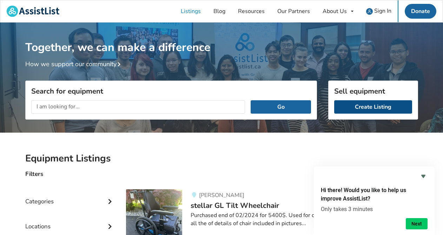
click at [368, 111] on link "Create Listing" at bounding box center [373, 106] width 78 height 13
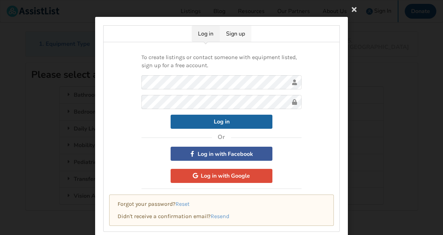
click at [241, 37] on link "Sign up" at bounding box center [236, 34] width 32 height 16
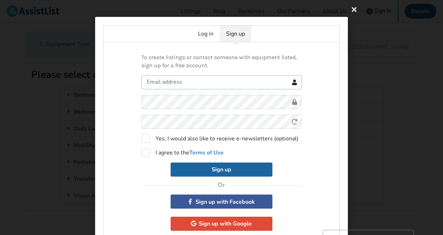
click at [212, 78] on input "text" at bounding box center [222, 82] width 160 height 14
type input "[EMAIL_ADDRESS][DOMAIN_NAME]"
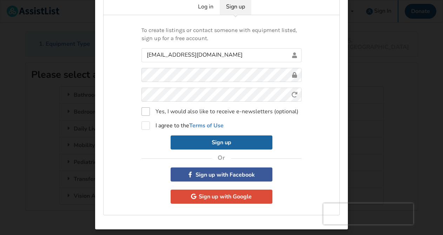
scroll to position [30, 0]
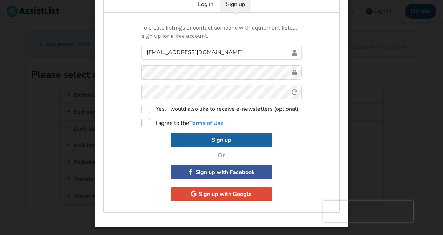
click at [158, 123] on label "I agree to the Terms of Use" at bounding box center [183, 123] width 82 height 8
checkbox input "true"
click at [211, 137] on button "Sign up" at bounding box center [222, 140] width 102 height 14
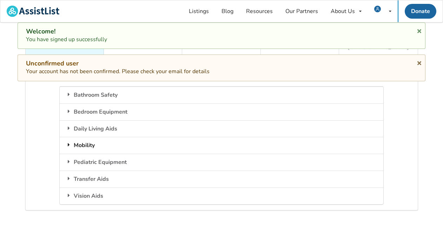
click at [183, 137] on div "Mobility" at bounding box center [222, 145] width 324 height 17
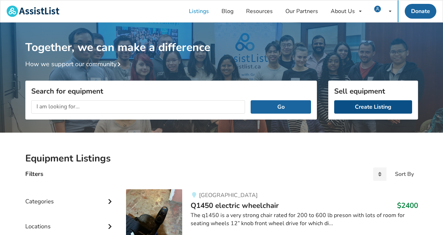
click at [364, 108] on link "Create Listing" at bounding box center [373, 106] width 78 height 13
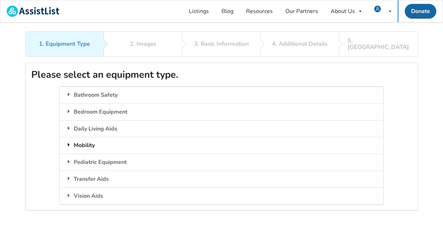
click at [92, 139] on div "Mobility" at bounding box center [222, 145] width 324 height 17
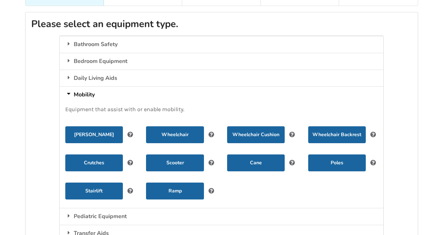
scroll to position [52, 0]
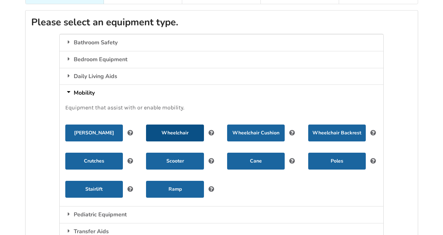
click at [177, 125] on button "Wheelchair" at bounding box center [175, 132] width 58 height 17
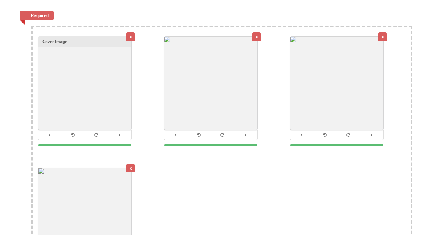
scroll to position [109, 0]
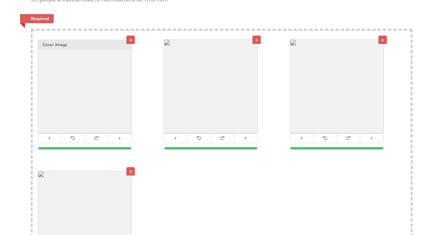
click at [129, 35] on div "x" at bounding box center [130, 39] width 8 height 8
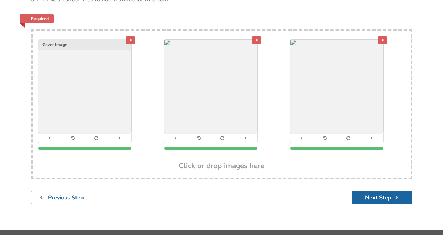
click at [254, 35] on div "x" at bounding box center [257, 39] width 8 height 8
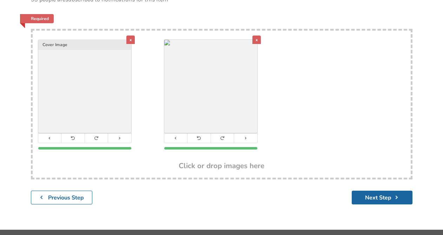
click at [132, 35] on div "x" at bounding box center [130, 39] width 8 height 8
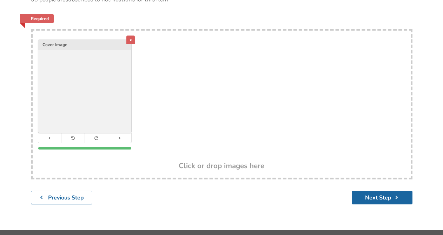
click at [130, 35] on div "x" at bounding box center [130, 39] width 8 height 8
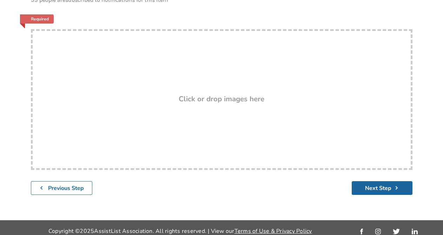
scroll to position [89, 0]
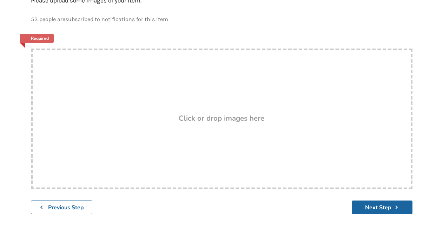
click at [234, 113] on h3 "Click or drop images here" at bounding box center [222, 117] width 86 height 9
click at [215, 120] on div "Drop here! Click or drop images here" at bounding box center [222, 118] width 382 height 141
type input "C:\fakepath\IMG_6315.jpeg"
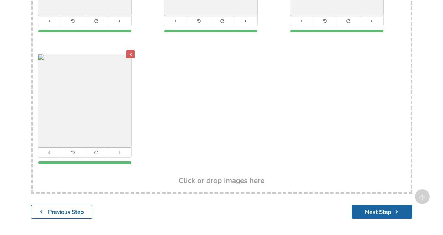
scroll to position [231, 0]
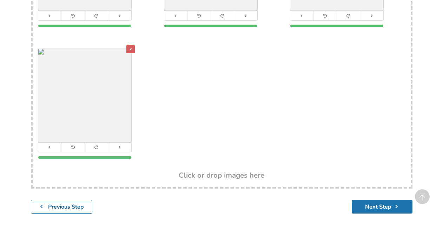
click at [390, 200] on button "Next Step" at bounding box center [382, 207] width 61 height 14
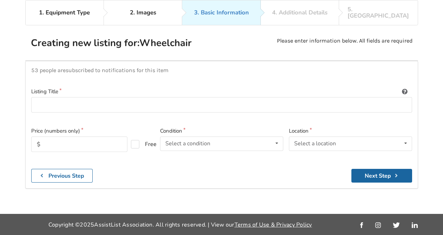
scroll to position [31, 0]
click at [60, 98] on input at bounding box center [221, 105] width 381 height 16
paste input "Whill Model C2: Portable Electric Wheelchair / Power chair"
type input "Whill Model C2: Portable Electric Wheelchair / Power chair"
click at [195, 141] on div "Select a condition" at bounding box center [187, 144] width 45 height 6
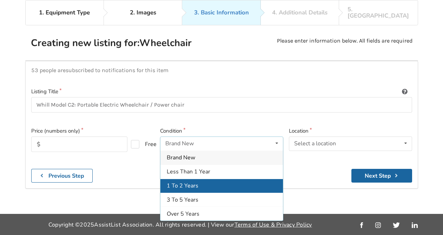
click at [213, 181] on div "1 To 2 Years" at bounding box center [222, 185] width 123 height 14
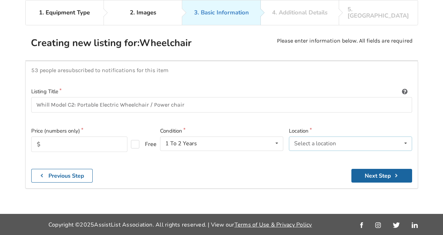
click at [347, 136] on div "Select a location Abbotsford Burnaby Chilliwack Coquitlam Delta Langley Maple R…" at bounding box center [350, 143] width 123 height 14
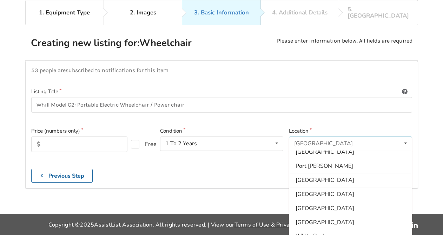
scroll to position [209, 0]
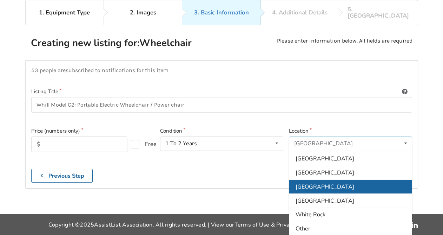
click at [333, 180] on div "[GEOGRAPHIC_DATA]" at bounding box center [351, 186] width 123 height 14
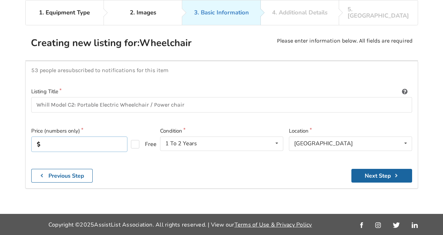
click at [91, 137] on input "text" at bounding box center [79, 143] width 96 height 15
type input "4000"
click at [382, 169] on button "Next Step" at bounding box center [382, 176] width 61 height 14
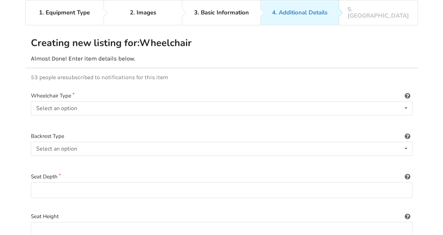
click at [196, 94] on div "Wheelchair Type Select an option Power/electric Manual Transport Tilt" at bounding box center [222, 109] width 382 height 35
click at [192, 101] on div "Select an option Power/electric Manual Transport Tilt" at bounding box center [222, 108] width 382 height 14
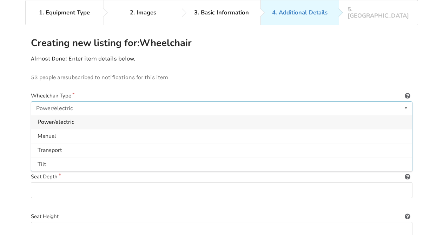
click at [184, 115] on div "Power/electric" at bounding box center [221, 122] width 381 height 14
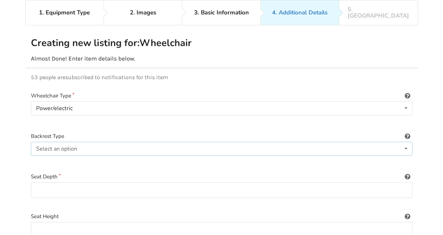
click at [161, 142] on div "Select an option Sling (standard upholstery) Hardshell (rigid) Tension-adjustab…" at bounding box center [222, 149] width 382 height 14
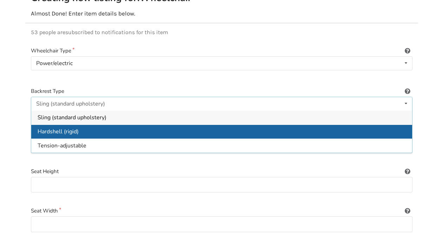
scroll to position [66, 0]
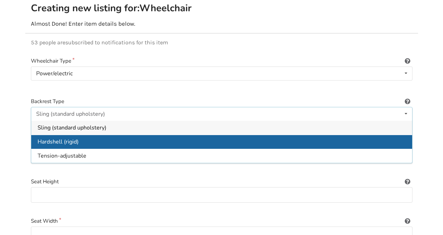
click at [85, 135] on div "Hardshell (rigid)" at bounding box center [221, 142] width 381 height 14
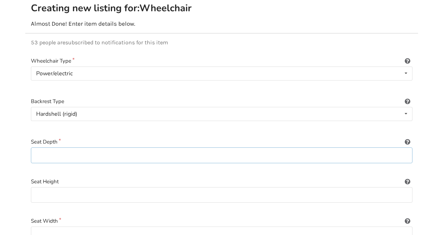
click at [80, 148] on input at bounding box center [222, 155] width 382 height 16
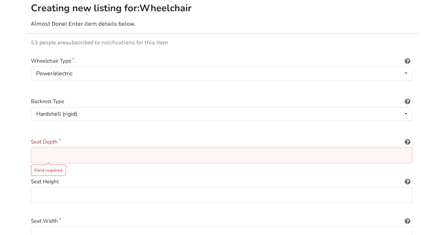
click at [408, 138] on icon at bounding box center [408, 141] width 7 height 6
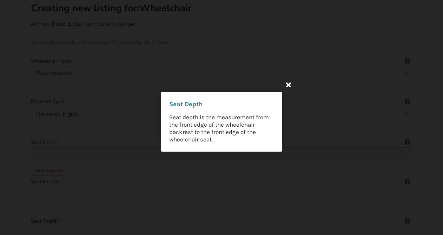
click at [287, 86] on icon at bounding box center [288, 84] width 13 height 13
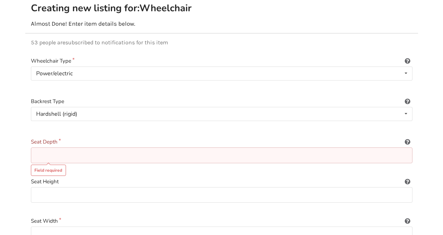
click at [223, 140] on div "Seat Depth Field required" at bounding box center [222, 155] width 382 height 34
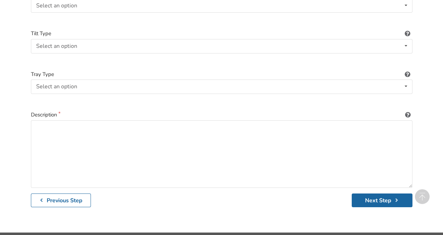
scroll to position [1030, 0]
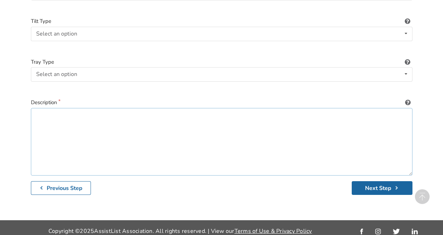
click at [72, 135] on textarea at bounding box center [222, 141] width 382 height 67
paste textarea "Power chair bought in January 2023 for $6000 from National Seating and Mobility…"
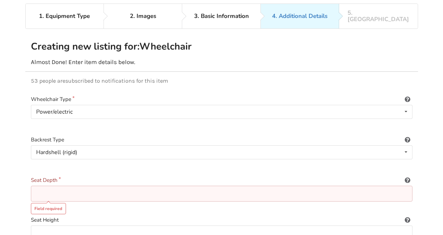
scroll to position [29, 0]
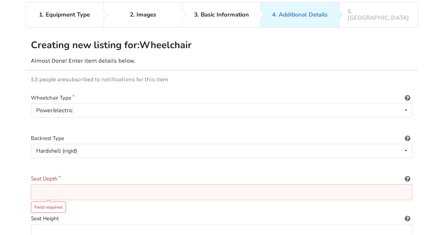
type textarea "Power chair bought in January 2023 for $6000 from National Seating and Mobility…"
click at [63, 185] on input at bounding box center [222, 192] width 382 height 16
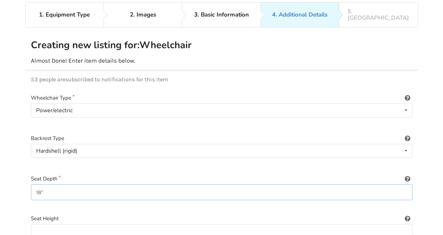
type input "18""
click at [409, 175] on icon at bounding box center [408, 178] width 7 height 6
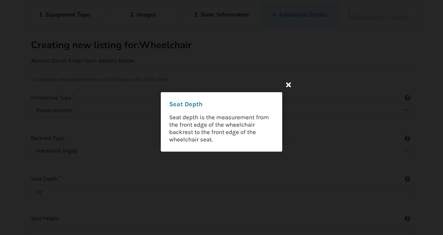
click at [287, 84] on icon at bounding box center [288, 84] width 13 height 13
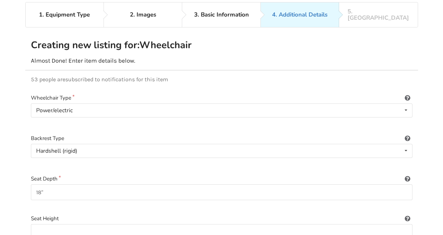
click at [327, 135] on label "Backrest Type" at bounding box center [222, 138] width 382 height 8
click at [324, 144] on div "Hardshell (rigid) Sling (standard upholstery) Hardshell (rigid) Tension-adjusta…" at bounding box center [222, 151] width 382 height 14
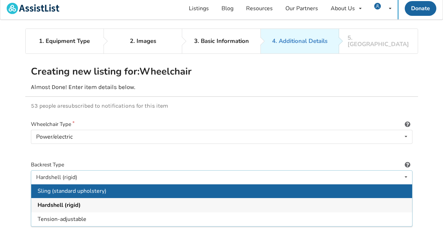
scroll to position [2, 0]
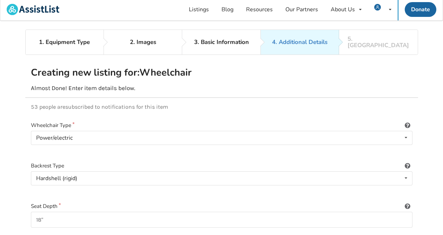
click at [299, 121] on label "Wheelchair Type" at bounding box center [222, 125] width 382 height 8
click at [105, 178] on div "Hardshell (rigid) Sling (standard upholstery) Hardshell (rigid) Tension-adjusta…" at bounding box center [222, 178] width 382 height 14
click at [118, 162] on label "Backrest Type" at bounding box center [222, 166] width 382 height 8
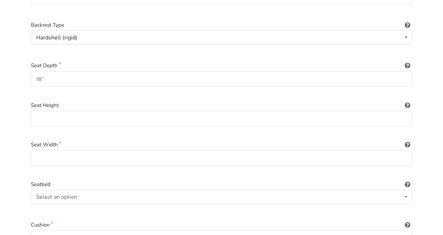
scroll to position [143, 0]
click at [103, 149] on input at bounding box center [222, 157] width 382 height 16
type input "18""
click at [110, 195] on div "Select an option Included Not included" at bounding box center [222, 196] width 382 height 14
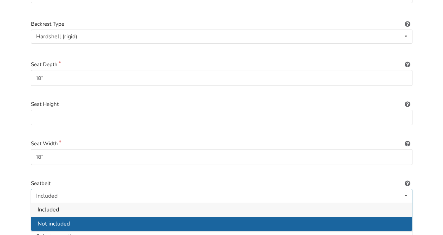
click at [96, 216] on div "Not included" at bounding box center [221, 223] width 381 height 14
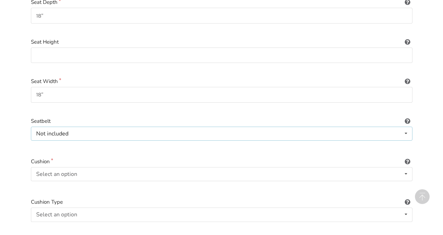
scroll to position [270, 0]
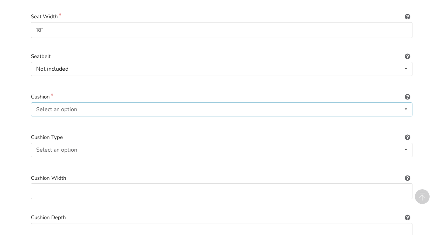
click at [80, 105] on div "Select an option Included Not included" at bounding box center [222, 109] width 382 height 14
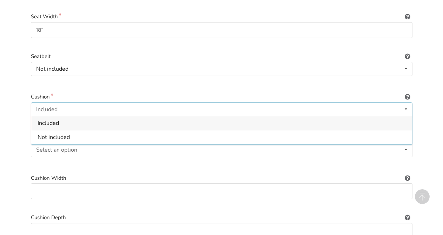
click at [75, 117] on div "Included" at bounding box center [221, 123] width 381 height 14
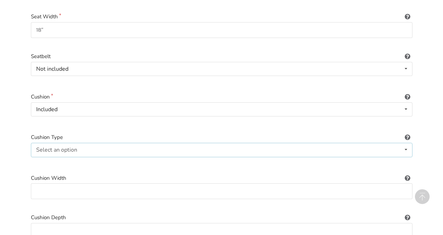
click at [71, 147] on div "Select an option" at bounding box center [56, 150] width 41 height 6
click at [108, 143] on div "Not applicable Not applicable Foam Gel Air Gel and foam Air and foam Captain's …" at bounding box center [222, 150] width 382 height 14
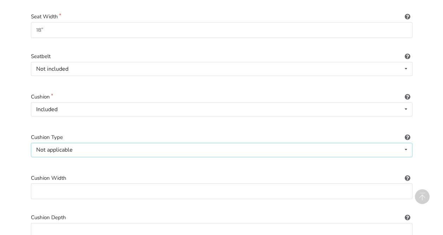
click at [58, 147] on div "Not applicable" at bounding box center [54, 150] width 37 height 6
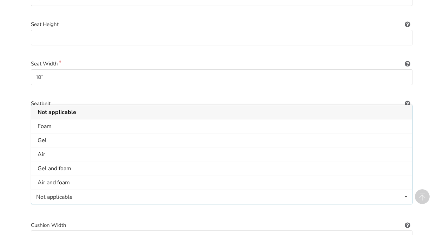
scroll to position [225, 0]
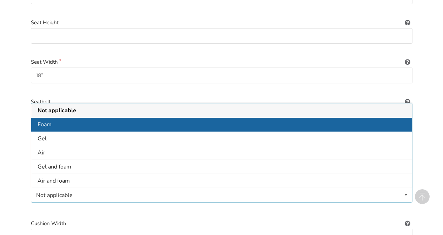
click at [42, 121] on span "Foam" at bounding box center [45, 125] width 14 height 8
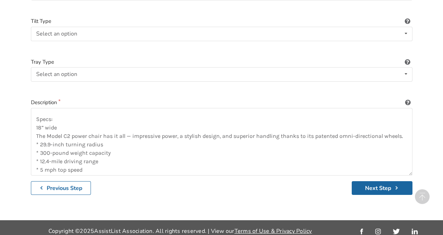
scroll to position [76, 0]
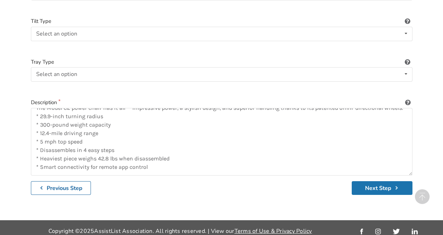
click at [383, 181] on button "Next Step" at bounding box center [382, 188] width 61 height 14
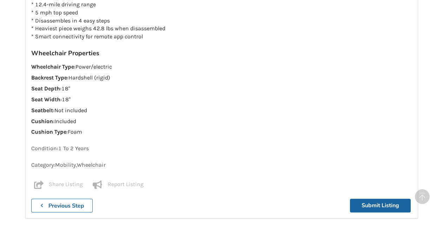
scroll to position [831, 0]
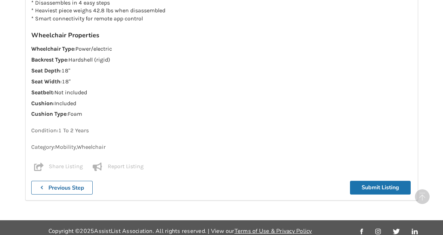
click at [377, 185] on button "Submit Listing" at bounding box center [380, 188] width 61 height 14
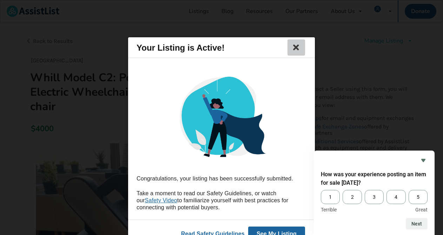
click at [294, 49] on icon at bounding box center [297, 47] width 10 height 8
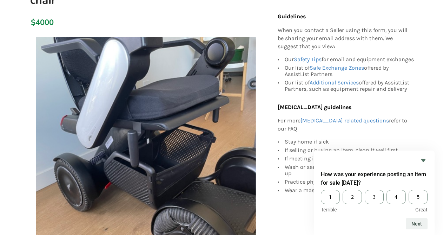
scroll to position [110, 0]
